Goal: Task Accomplishment & Management: Manage account settings

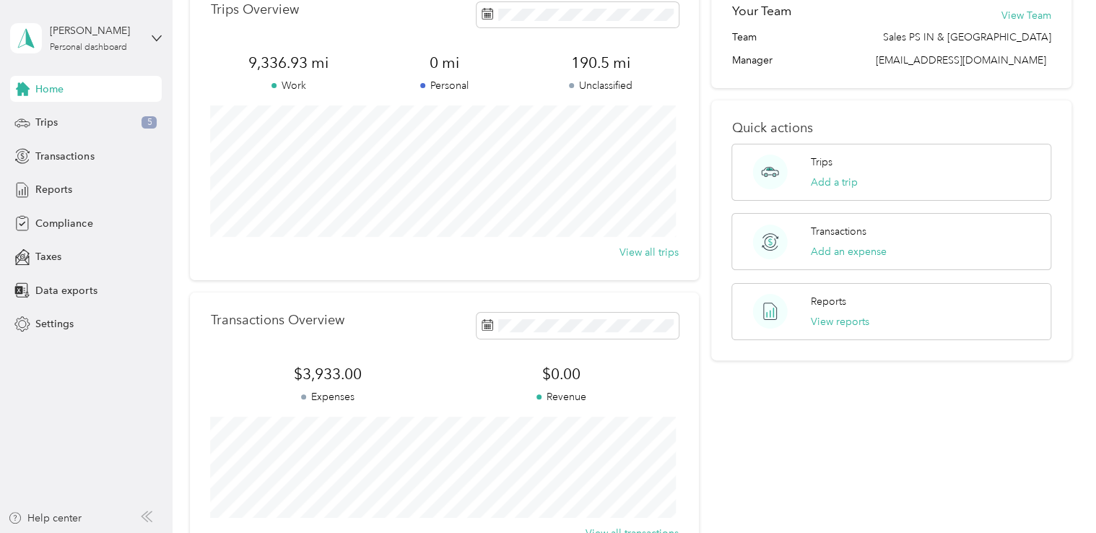
scroll to position [82, 0]
click at [48, 123] on span "Trips" at bounding box center [46, 122] width 22 height 15
